Goal: Task Accomplishment & Management: Use online tool/utility

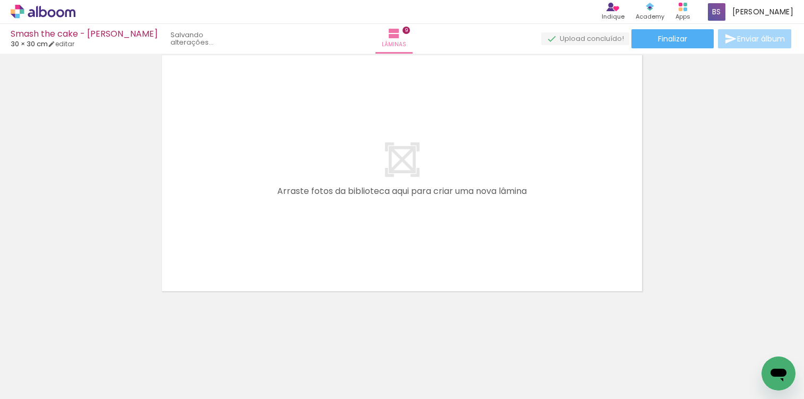
scroll to position [379, 0]
